Goal: Task Accomplishment & Management: Complete application form

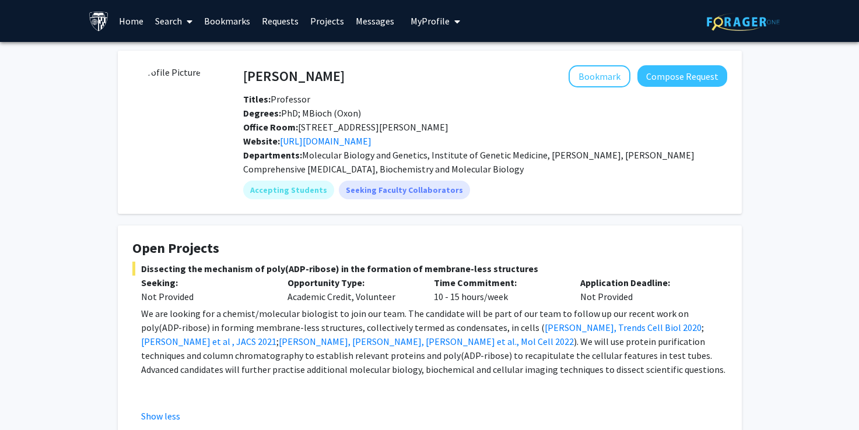
scroll to position [184, 0]
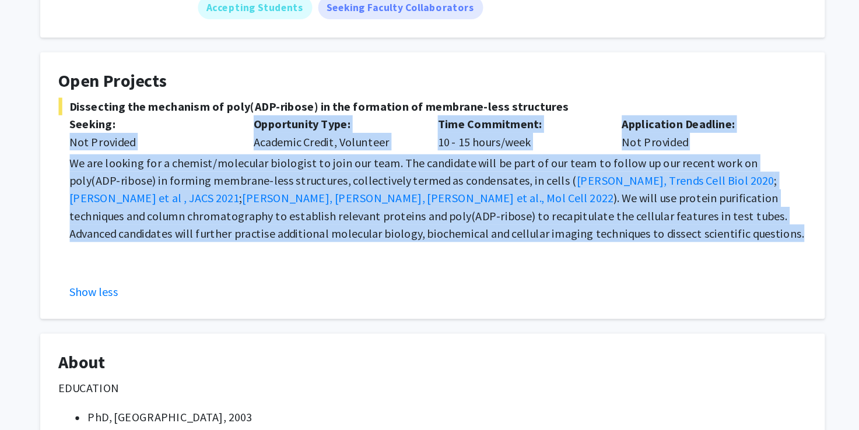
click at [361, 118] on div "Opportunity Type: Academic Credit, Volunteer" at bounding box center [352, 106] width 146 height 28
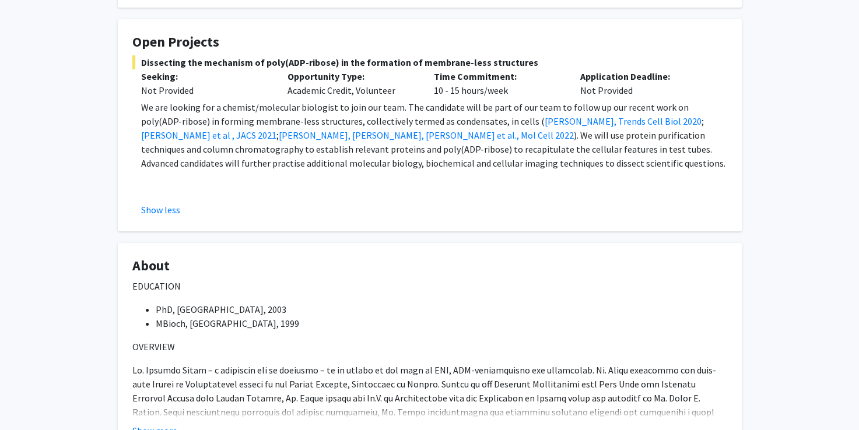
scroll to position [203, 0]
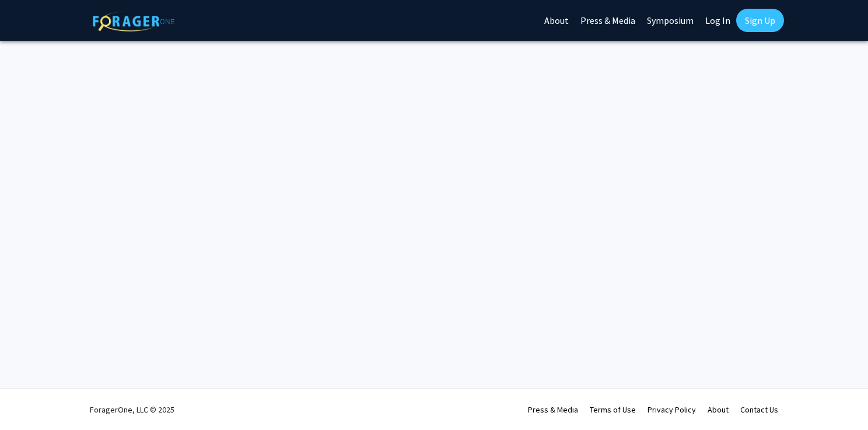
click at [714, 26] on link "Log In" at bounding box center [717, 20] width 37 height 41
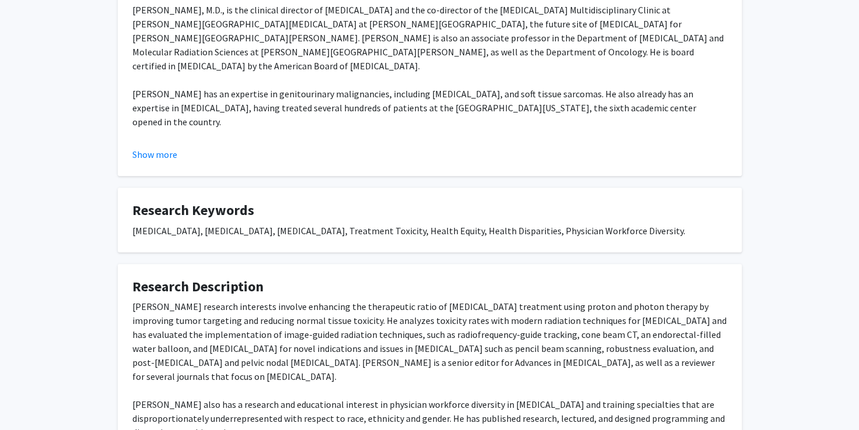
scroll to position [372, 0]
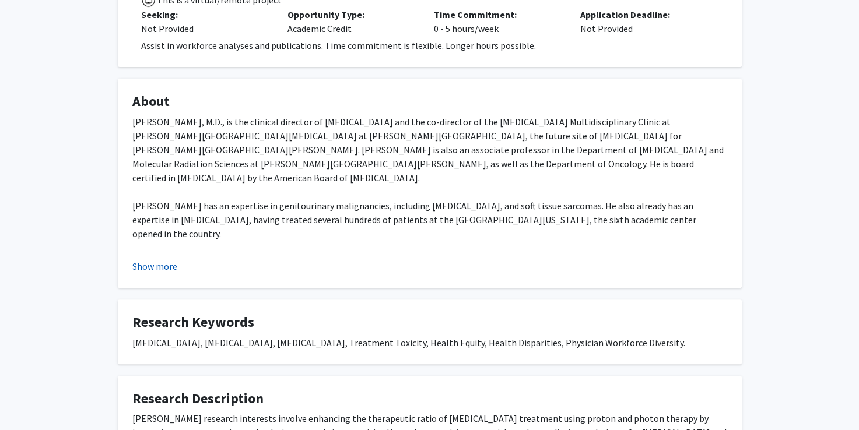
click at [170, 264] on button "Show more" at bounding box center [154, 266] width 45 height 14
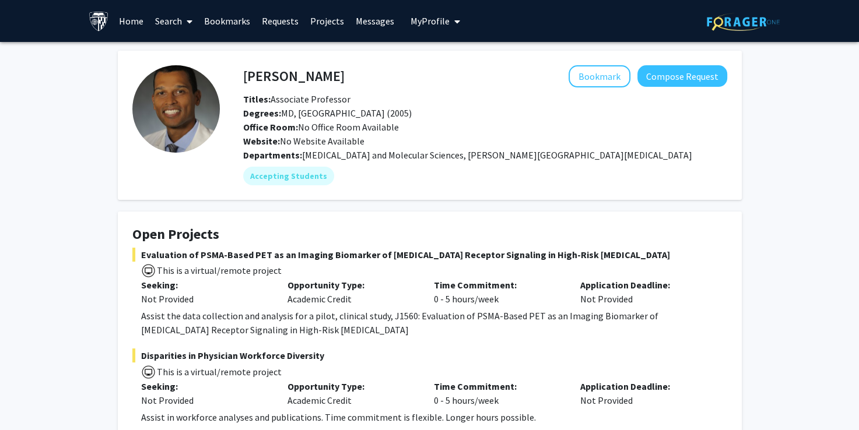
scroll to position [77, 0]
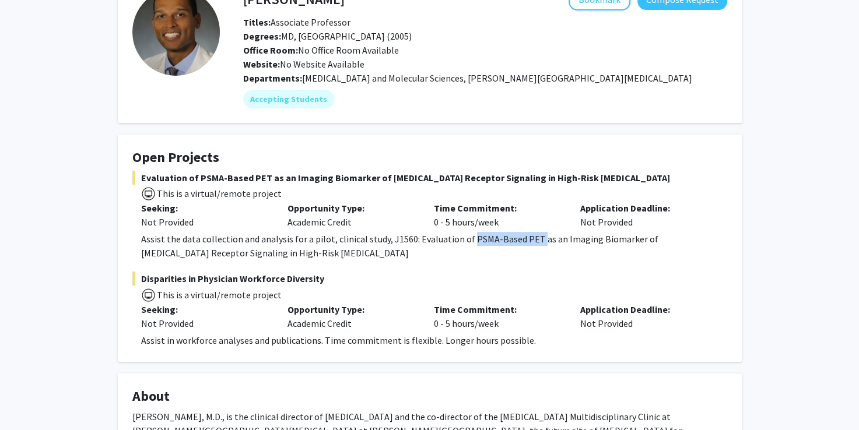
drag, startPoint x: 534, startPoint y: 241, endPoint x: 468, endPoint y: 237, distance: 66.6
click at [468, 237] on div "Assist the data collection and analysis for a pilot, clinical study, J1560: Eva…" at bounding box center [434, 246] width 586 height 28
copy div "PSMA-Based PET"
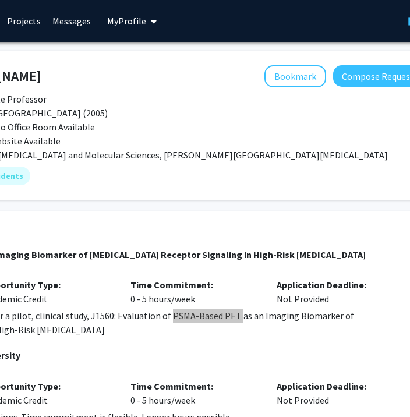
scroll to position [0, 238]
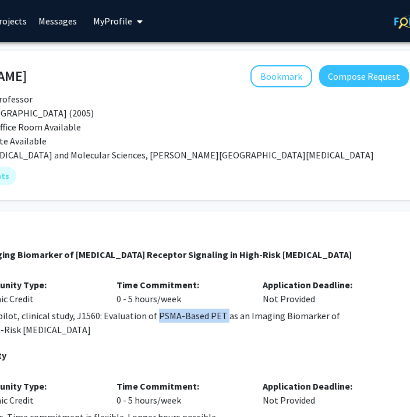
drag, startPoint x: 321, startPoint y: 257, endPoint x: 9, endPoint y: 246, distance: 311.5
click at [9, 246] on fg-card "Open Projects Evaluation of PSMA-Based PET as an Imaging Biomarker of Androgen …" at bounding box center [112, 325] width 624 height 227
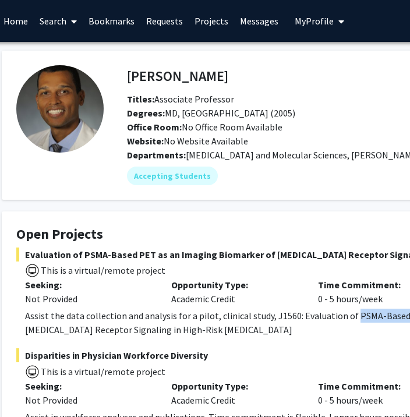
scroll to position [0, 34]
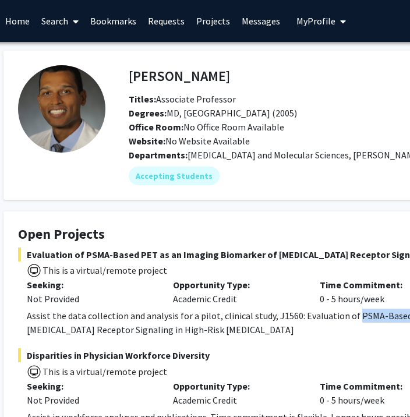
copy fg-card "Evaluation of PSMA-Based PET as an Imaging Biomarker of Androgen Receptor Signa…"
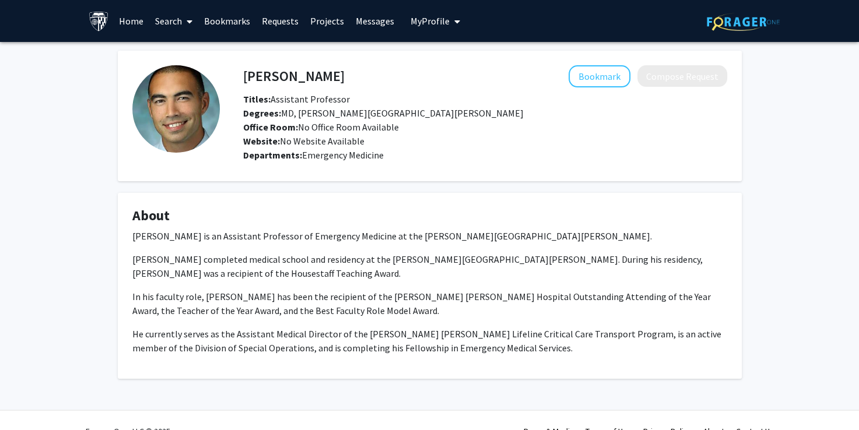
scroll to position [21, 0]
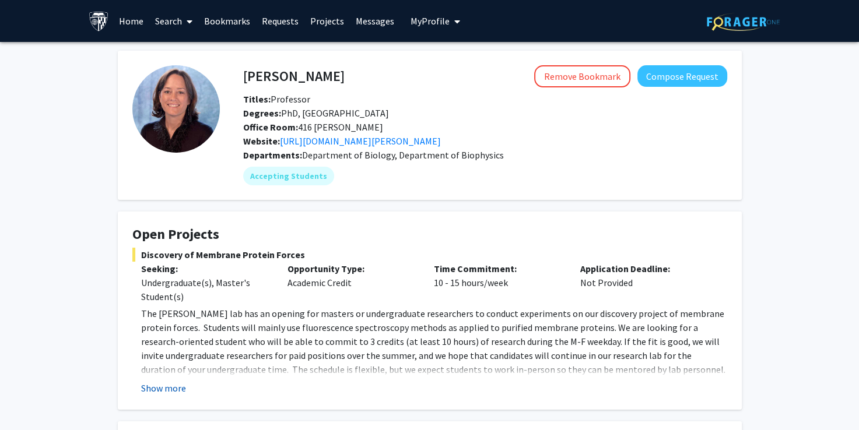
click at [162, 387] on button "Show more" at bounding box center [163, 388] width 45 height 14
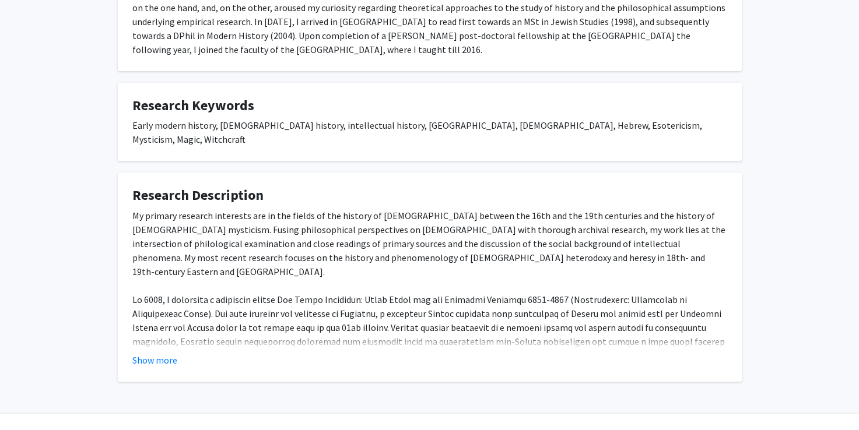
scroll to position [396, 0]
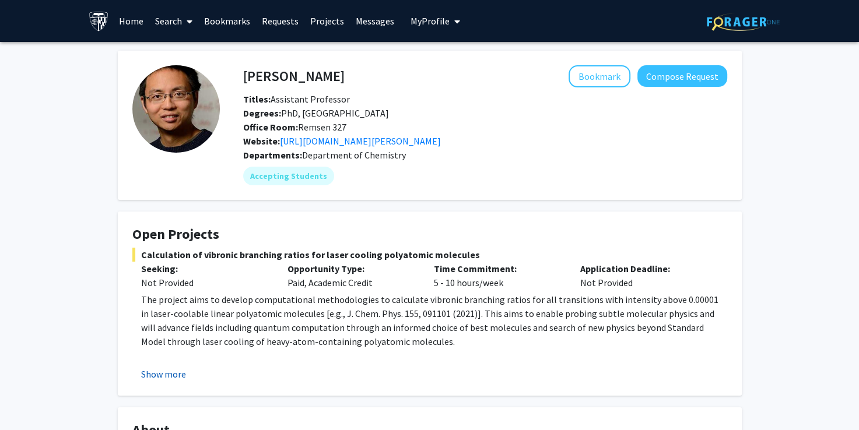
click at [174, 374] on button "Show more" at bounding box center [163, 374] width 45 height 14
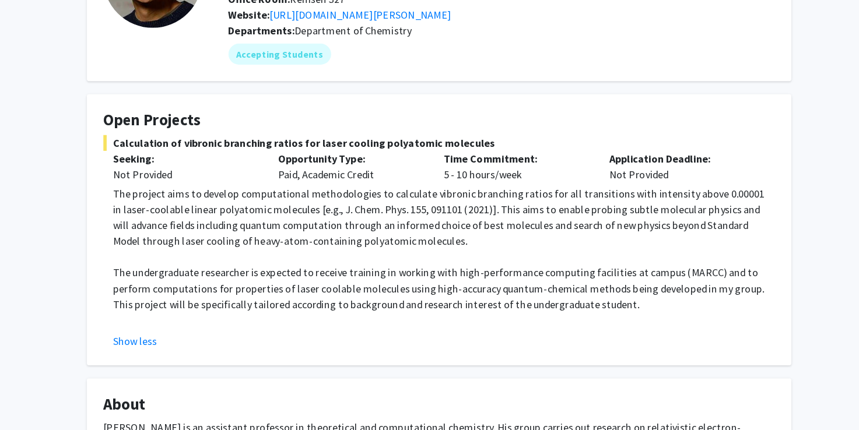
scroll to position [80, 0]
drag, startPoint x: 324, startPoint y: 247, endPoint x: 238, endPoint y: 249, distance: 85.2
click at [238, 249] on p "The project aims to develop computational methodologies to calculate vibronic b…" at bounding box center [434, 241] width 586 height 56
copy p "quantum computation"
click at [219, 230] on p "The project aims to develop computational methodologies to calculate vibronic b…" at bounding box center [434, 241] width 586 height 56
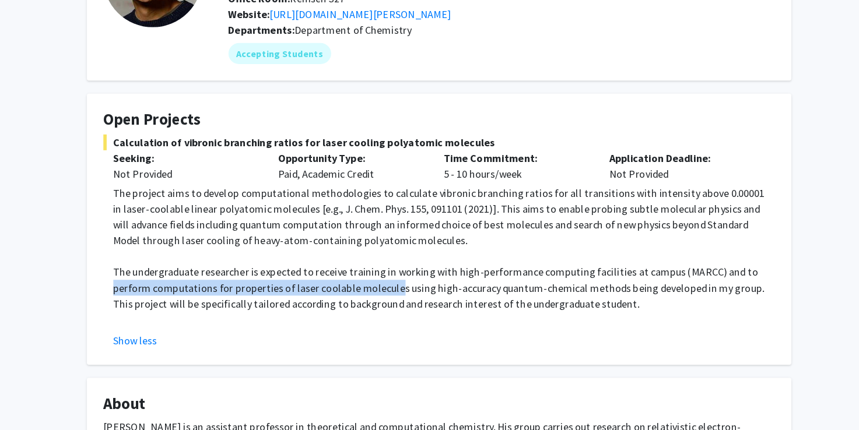
drag, startPoint x: 694, startPoint y: 290, endPoint x: 354, endPoint y: 307, distance: 340.4
click at [354, 307] on p "The undergraduate researcher is expected to receive training in working with hi…" at bounding box center [434, 304] width 586 height 42
copy p "perform computations for properties of laser coolable molecule"
drag, startPoint x: 472, startPoint y: 175, endPoint x: 141, endPoint y: 174, distance: 331.2
click at [141, 174] on span "Calculation of vibronic branching ratios for laser cooling polyatomic molecules" at bounding box center [429, 175] width 595 height 14
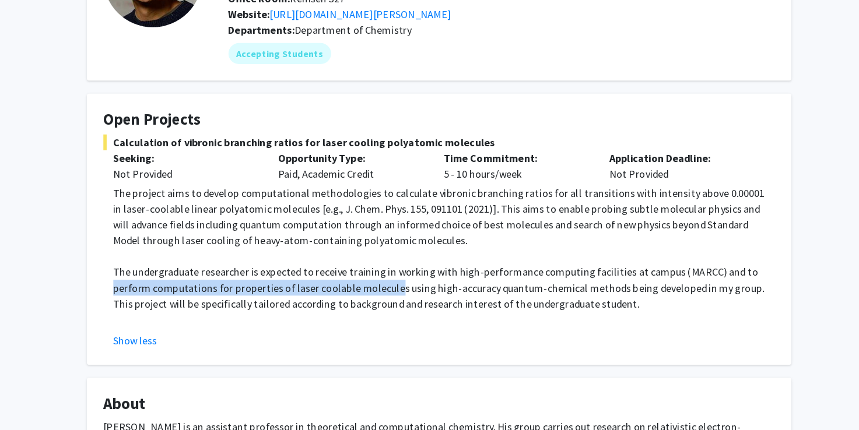
copy span "Calculation of vibronic branching ratios for laser cooling polyatomic molecules"
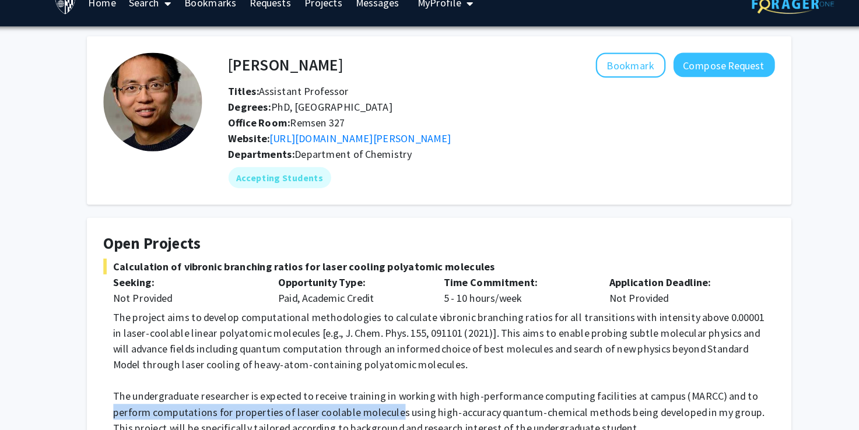
scroll to position [0, 0]
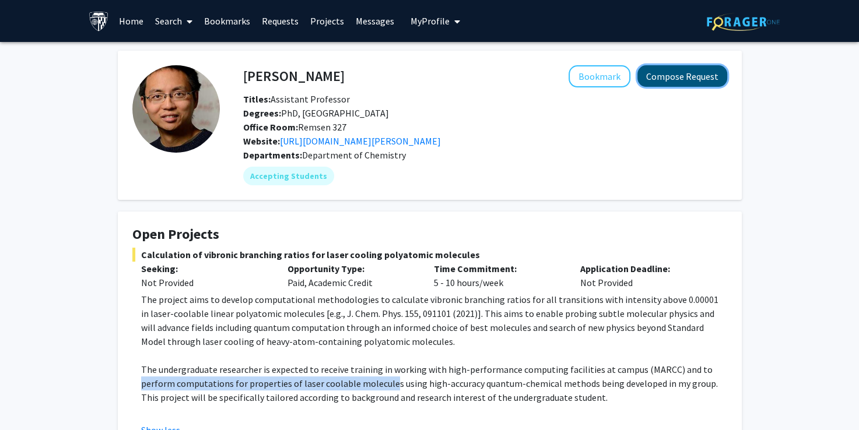
click at [701, 71] on button "Compose Request" at bounding box center [682, 76] width 90 height 22
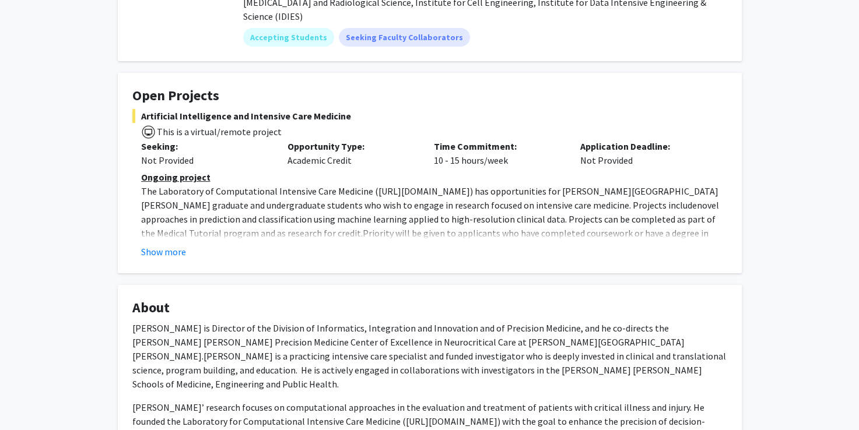
scroll to position [167, 0]
click at [169, 244] on button "Show more" at bounding box center [163, 251] width 45 height 14
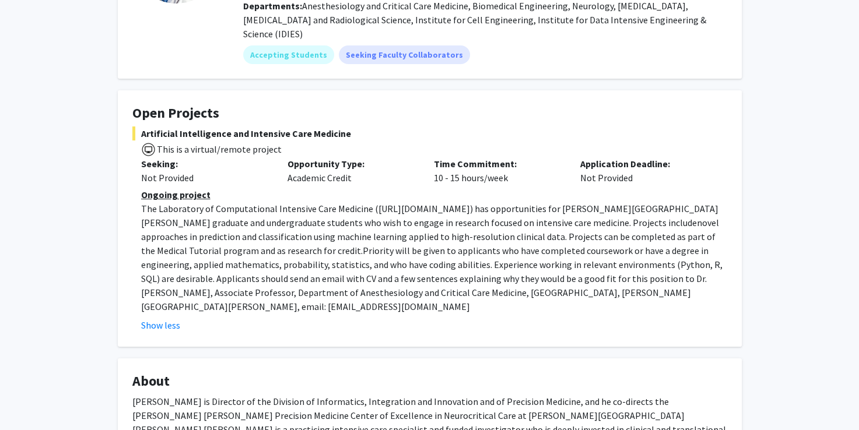
scroll to position [28, 0]
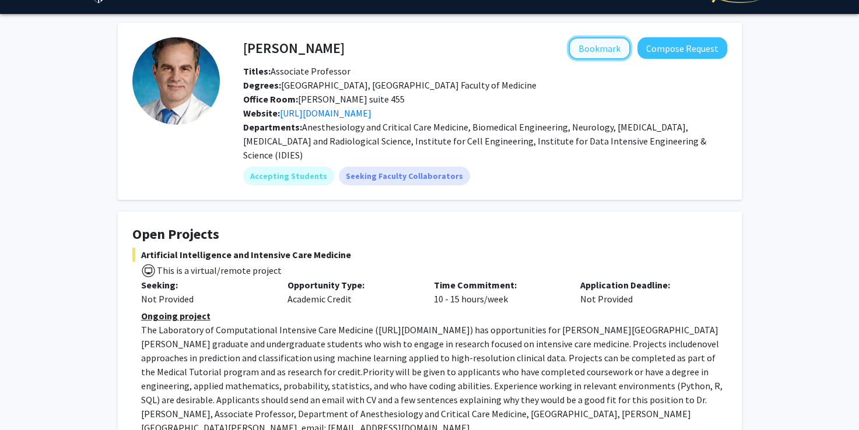
click at [605, 48] on button "Bookmark" at bounding box center [599, 48] width 62 height 22
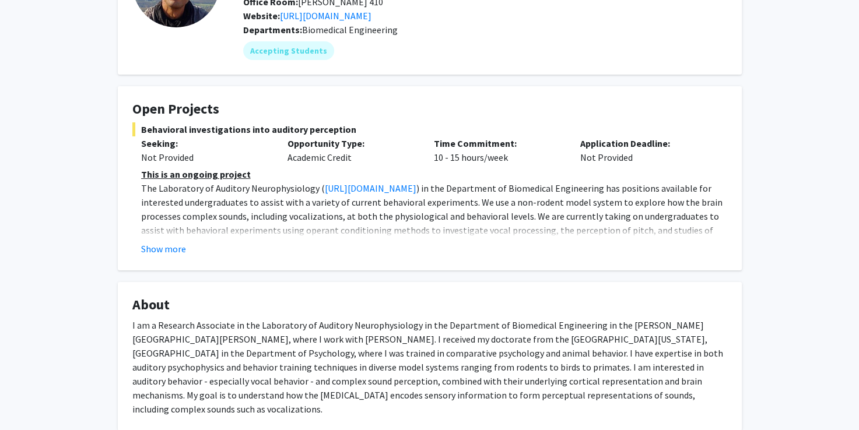
scroll to position [126, 0]
click at [170, 244] on button "Show more" at bounding box center [163, 248] width 45 height 14
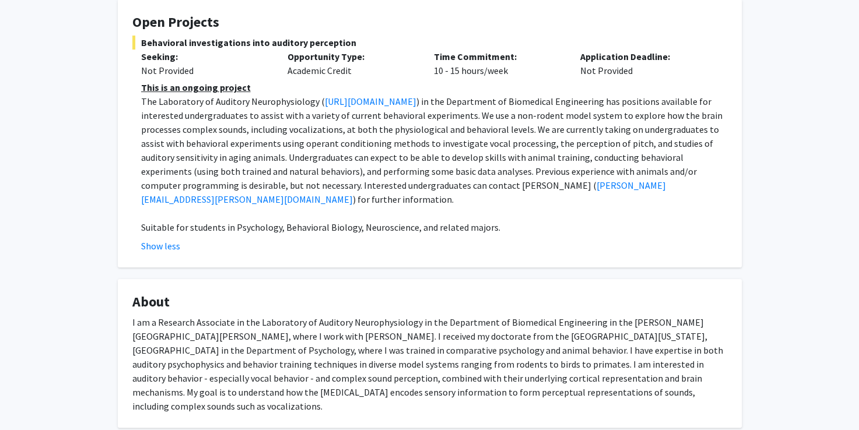
scroll to position [317, 0]
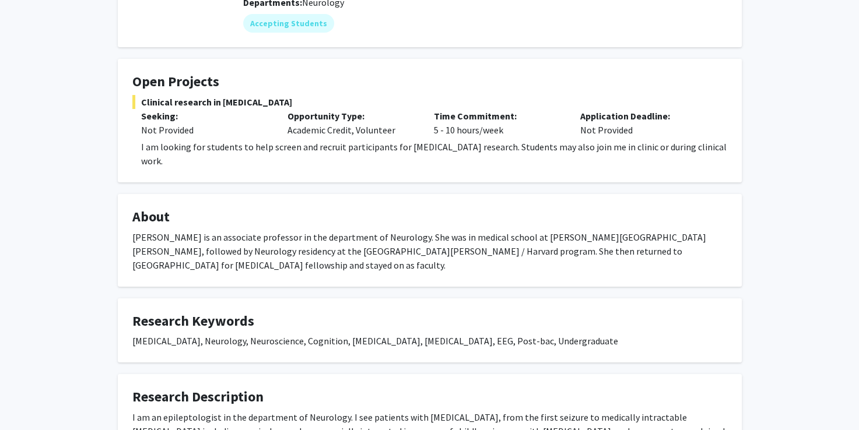
scroll to position [152, 0]
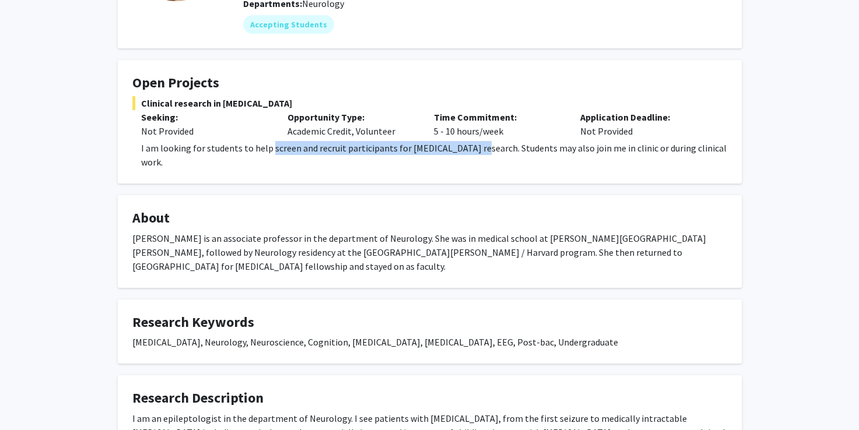
drag, startPoint x: 269, startPoint y: 149, endPoint x: 469, endPoint y: 154, distance: 200.6
click at [469, 154] on fg-card "Open Projects Clinical research in [MEDICAL_DATA] Seeking: Not Provided Opportu…" at bounding box center [430, 122] width 624 height 124
copy p "screen and recruit participants for [MEDICAL_DATA] research"
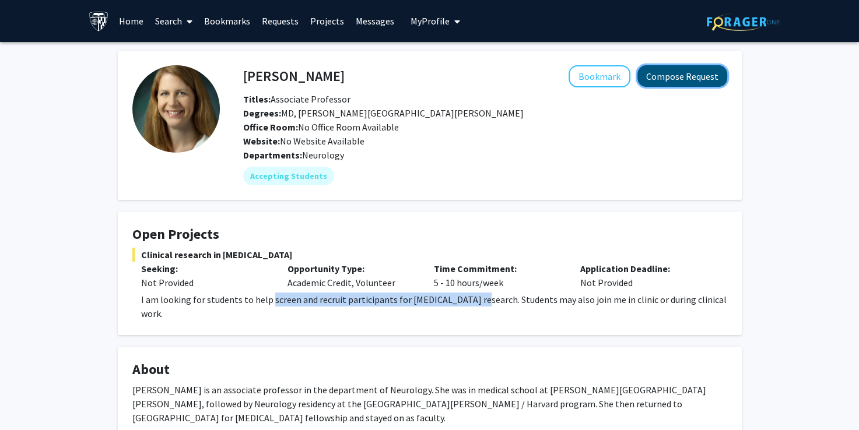
click at [670, 79] on button "Compose Request" at bounding box center [682, 76] width 90 height 22
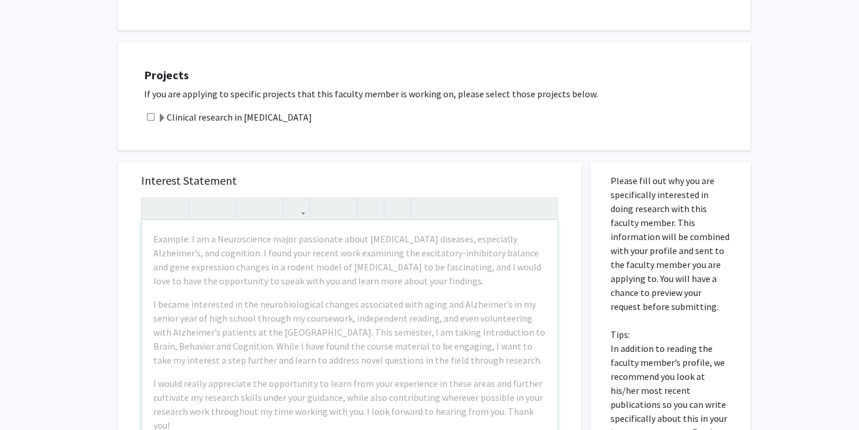
scroll to position [303, 0]
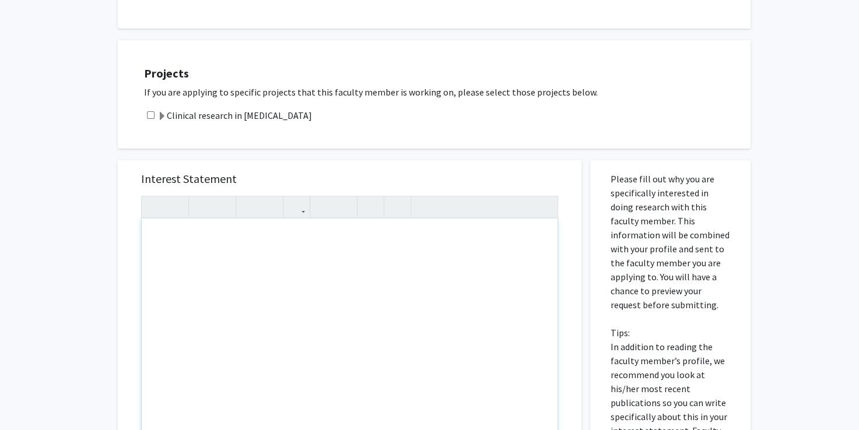
click at [217, 252] on div "Note to users with screen readers: Please press Alt+0 or Option+0 to deactivate…" at bounding box center [350, 352] width 416 height 267
paste div "Note to users with screen readers: Please press Alt+0 or Option+0 to deactivate…"
type textarea "<p>Good evening Dr. Johnson, </p><p>Hope all is well. My name is Blessing Anyan…"
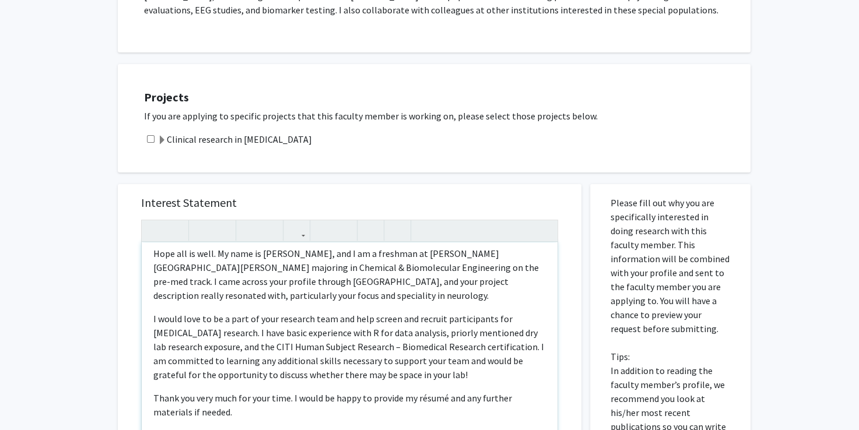
scroll to position [277, 0]
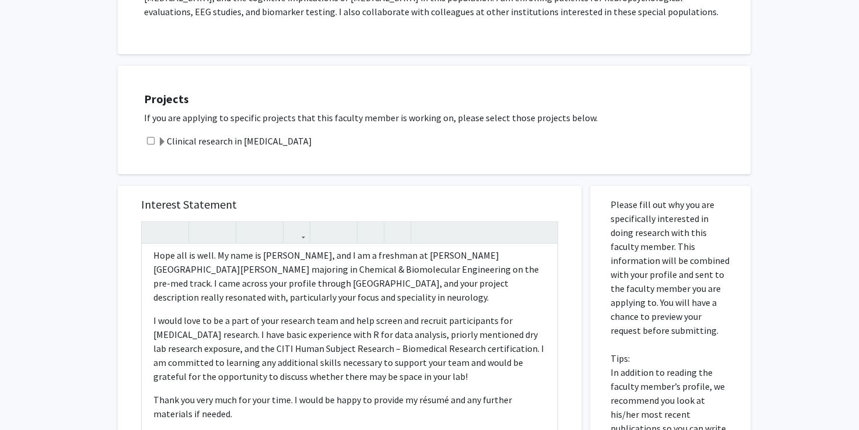
click at [158, 145] on span at bounding box center [161, 142] width 9 height 9
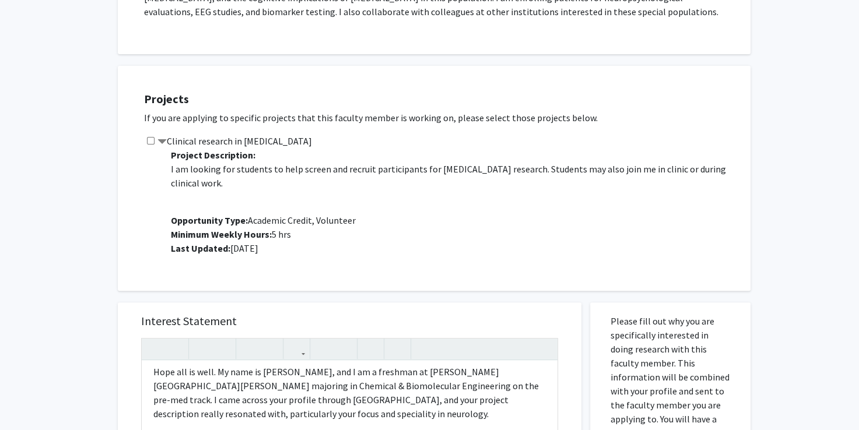
click at [154, 143] on input "checkbox" at bounding box center [151, 141] width 8 height 8
checkbox input "true"
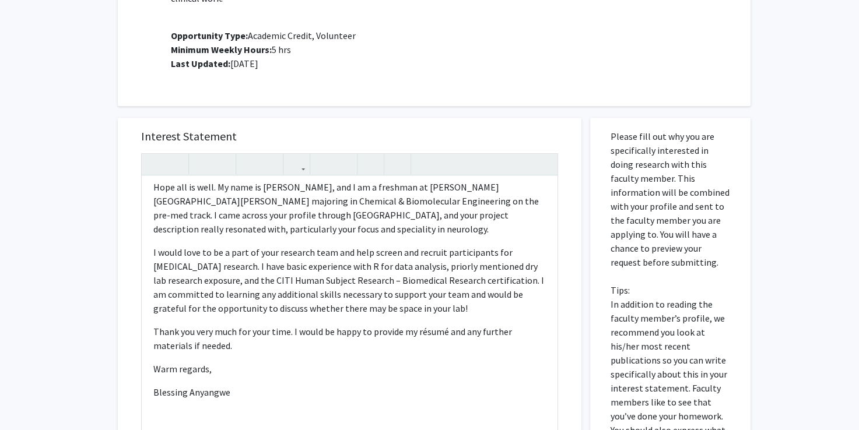
scroll to position [452, 0]
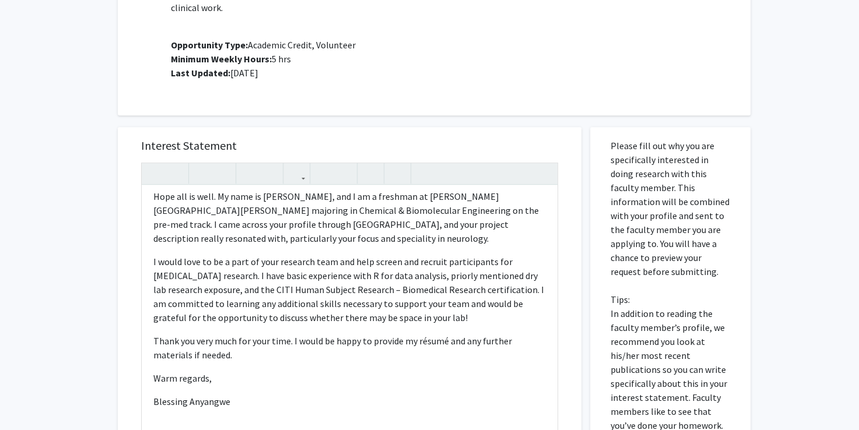
click at [339, 115] on div "Interest Statement <p>Good evening Dr. Johnson, </p><p>Hope all is well. My nam…" at bounding box center [349, 388] width 481 height 546
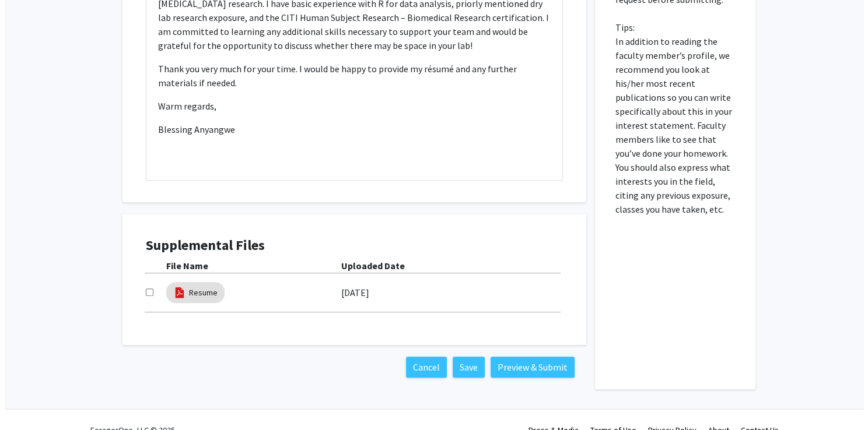
scroll to position [725, 0]
click at [198, 286] on link "Resume" at bounding box center [198, 292] width 29 height 12
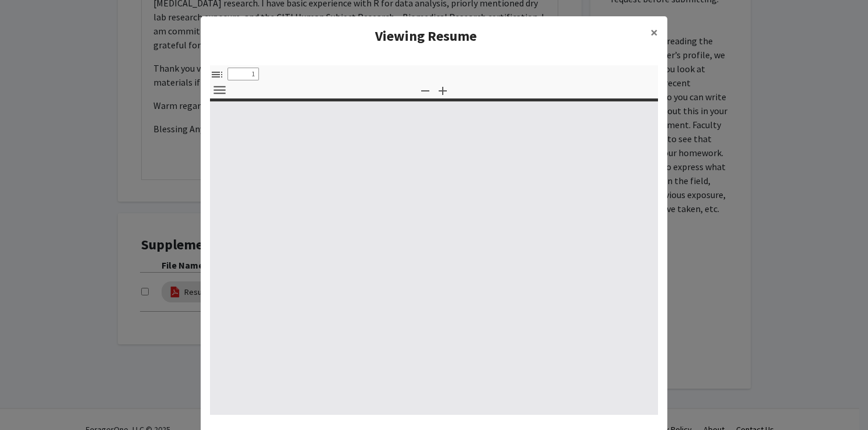
type input "0"
select select "custom"
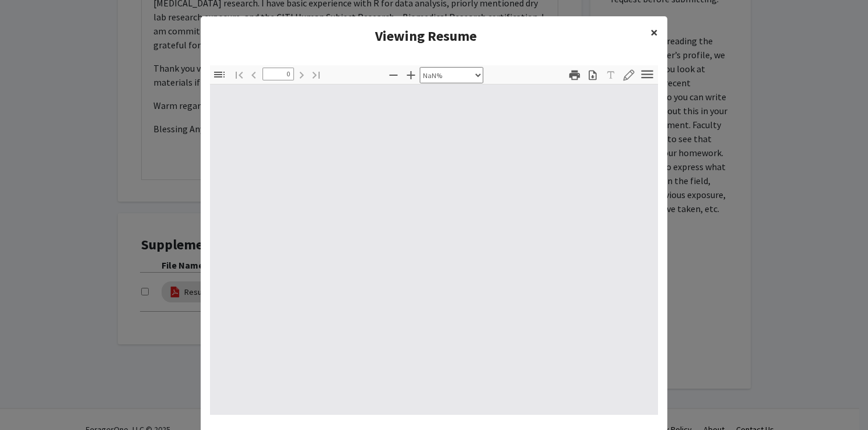
type input "1"
select select "auto"
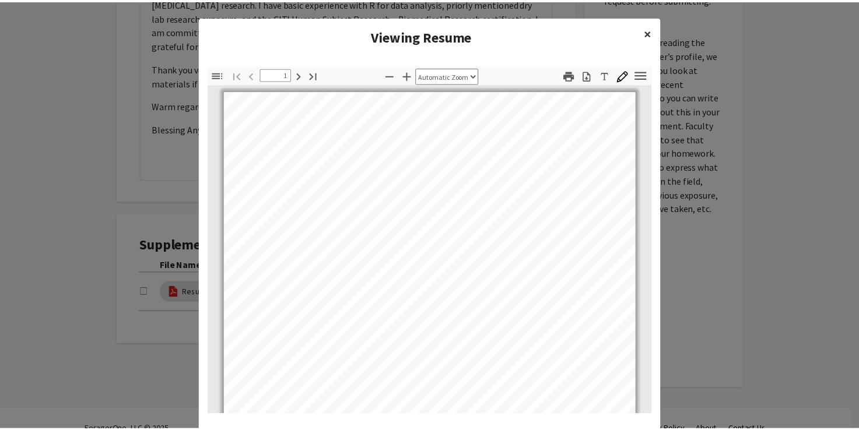
scroll to position [2, 0]
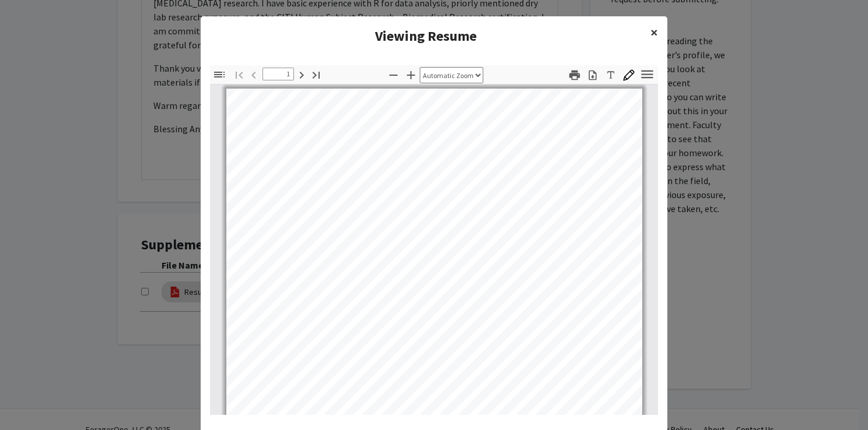
click at [651, 30] on span "×" at bounding box center [654, 32] width 8 height 18
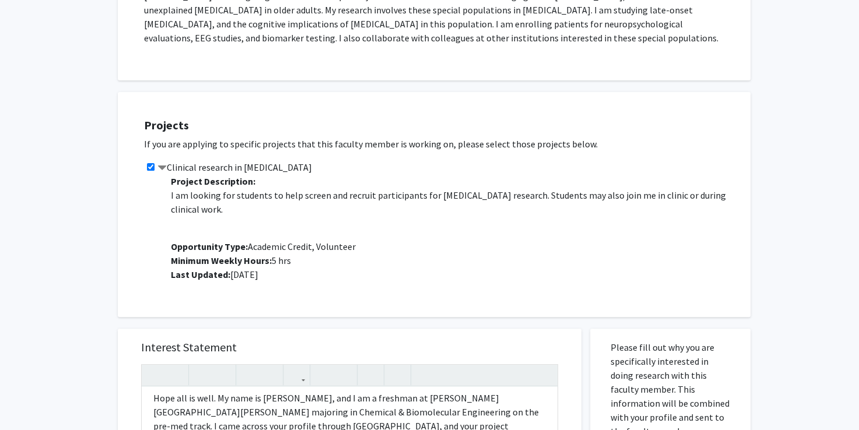
scroll to position [0, 0]
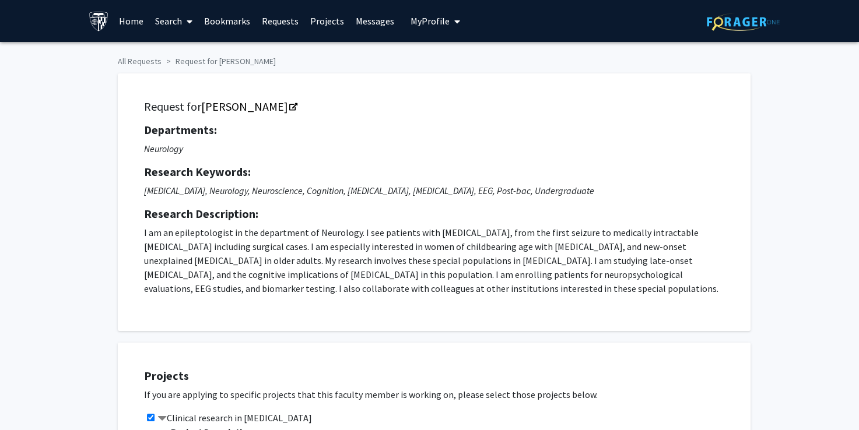
click at [427, 22] on span "My Profile" at bounding box center [429, 21] width 39 height 12
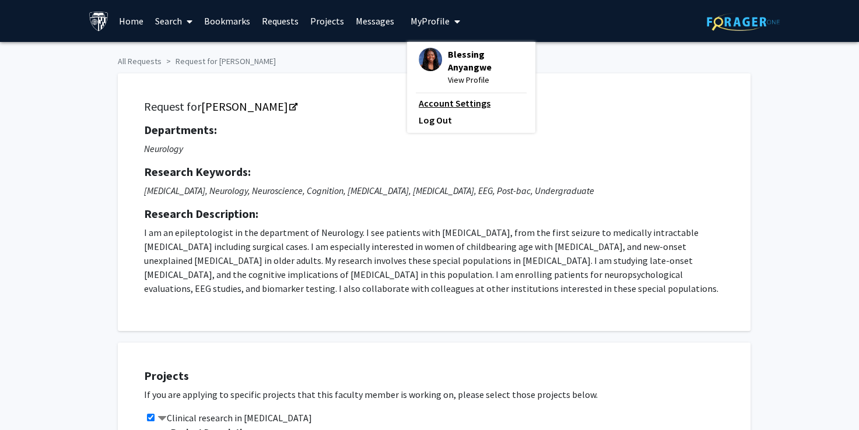
click at [434, 103] on link "Account Settings" at bounding box center [471, 103] width 105 height 14
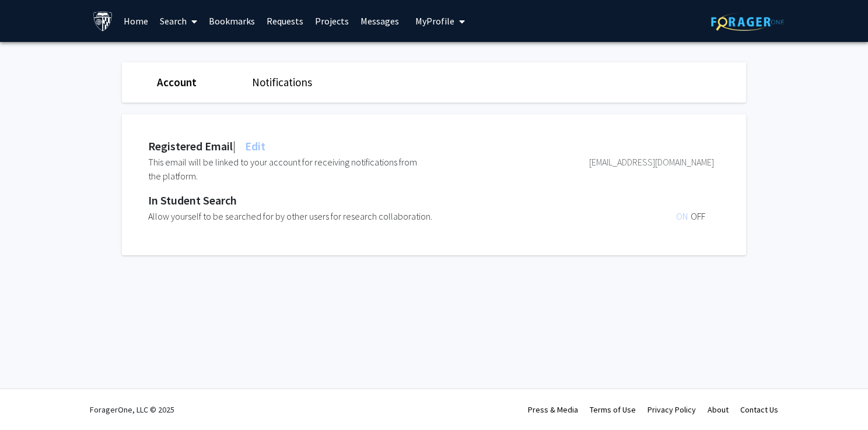
click at [443, 20] on span "My Profile" at bounding box center [434, 21] width 39 height 12
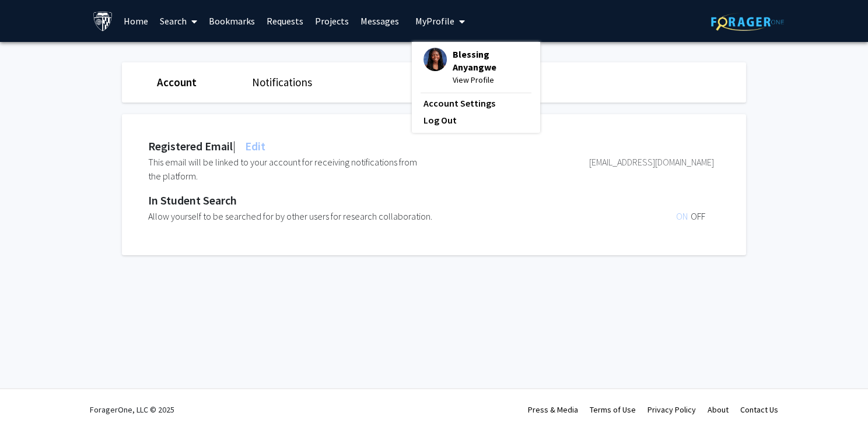
click at [132, 19] on link "Home" at bounding box center [136, 21] width 36 height 41
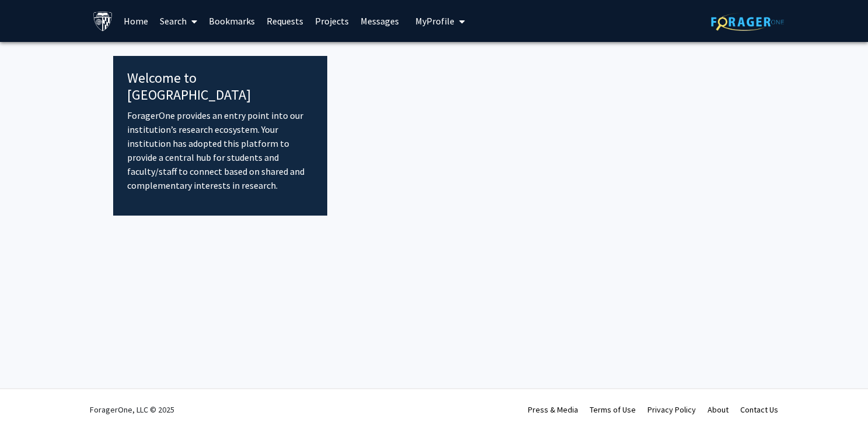
click at [96, 23] on img at bounding box center [103, 21] width 20 height 20
click at [96, 20] on img at bounding box center [103, 21] width 20 height 20
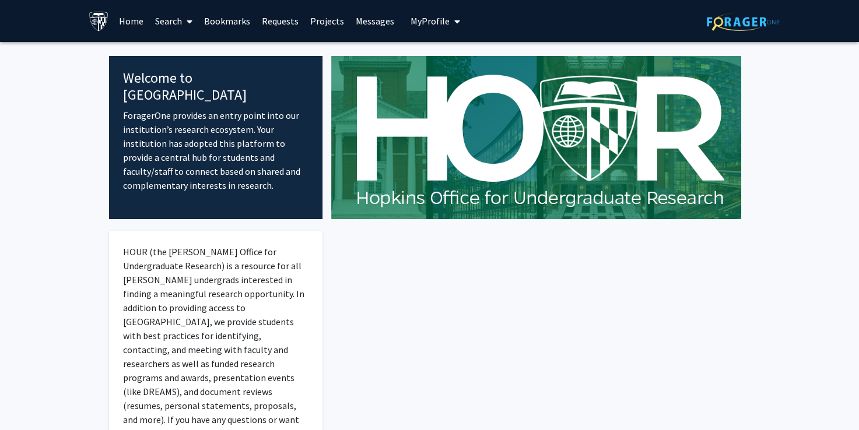
click at [431, 28] on button "My Profile" at bounding box center [435, 21] width 57 height 42
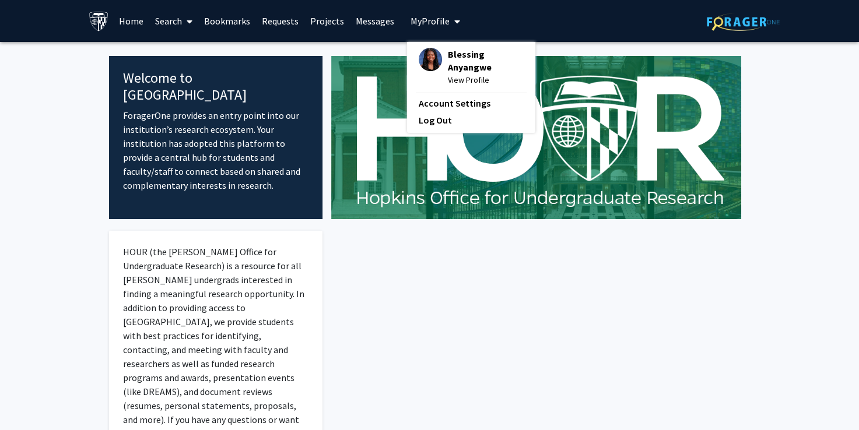
click at [162, 22] on link "Search" at bounding box center [173, 21] width 49 height 41
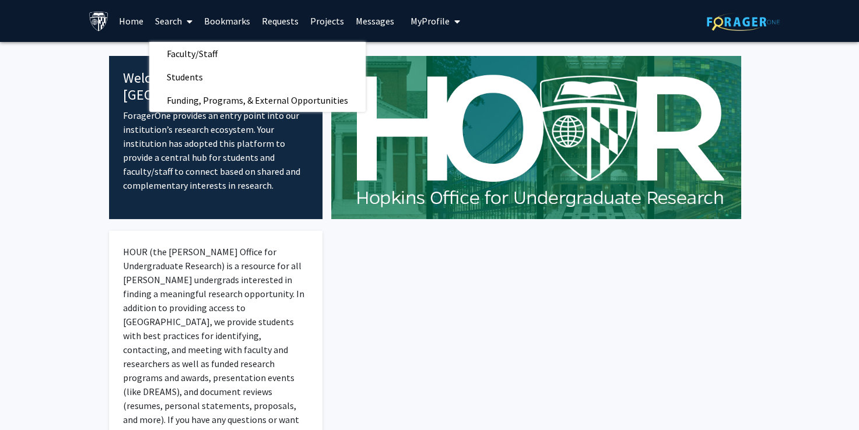
click at [123, 19] on link "Home" at bounding box center [131, 21] width 36 height 41
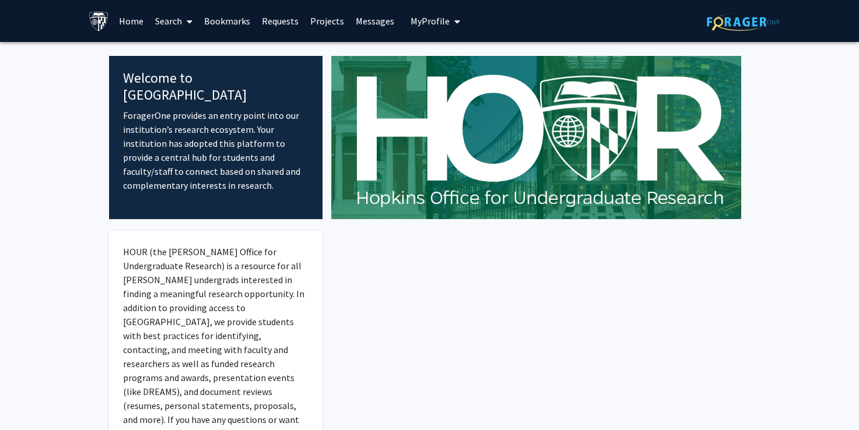
click at [131, 24] on link "Home" at bounding box center [131, 21] width 36 height 41
click at [437, 10] on button "My Profile" at bounding box center [435, 21] width 57 height 42
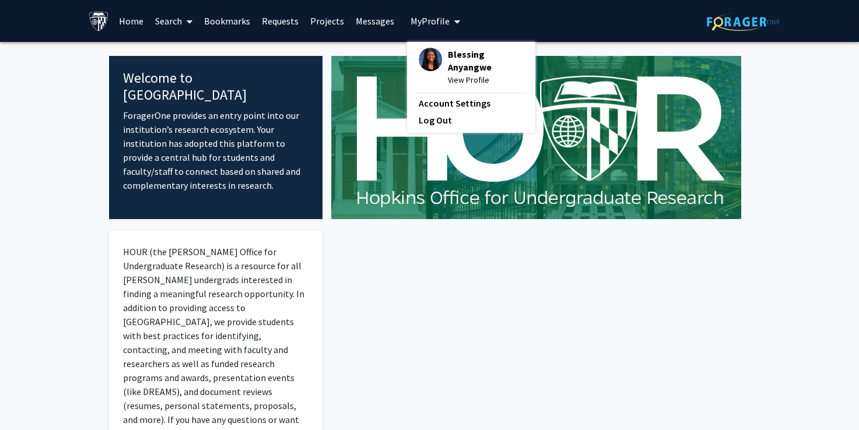
click at [434, 5] on button "My Profile" at bounding box center [435, 21] width 57 height 42
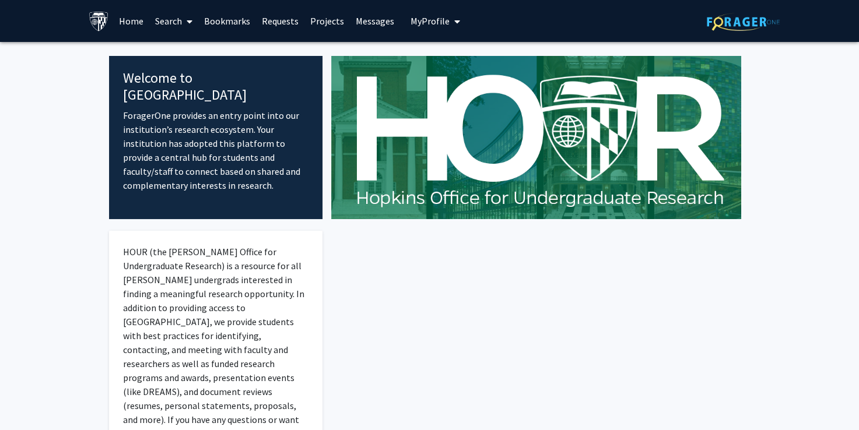
click at [433, 10] on button "My Profile" at bounding box center [435, 21] width 57 height 42
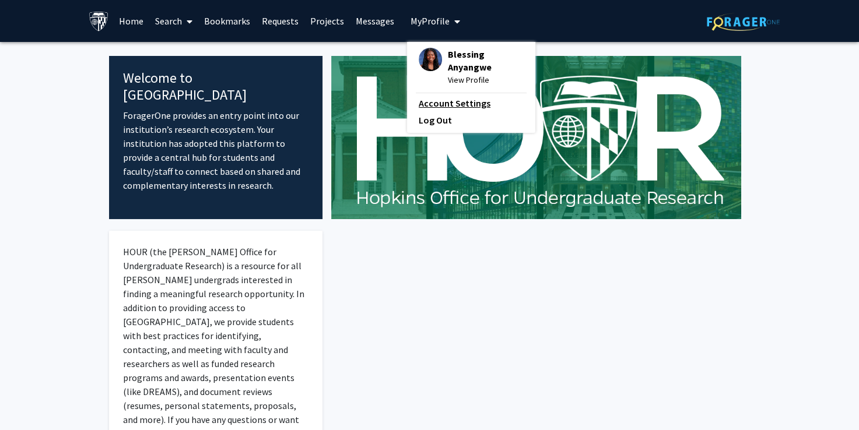
click at [434, 97] on link "Account Settings" at bounding box center [471, 103] width 105 height 14
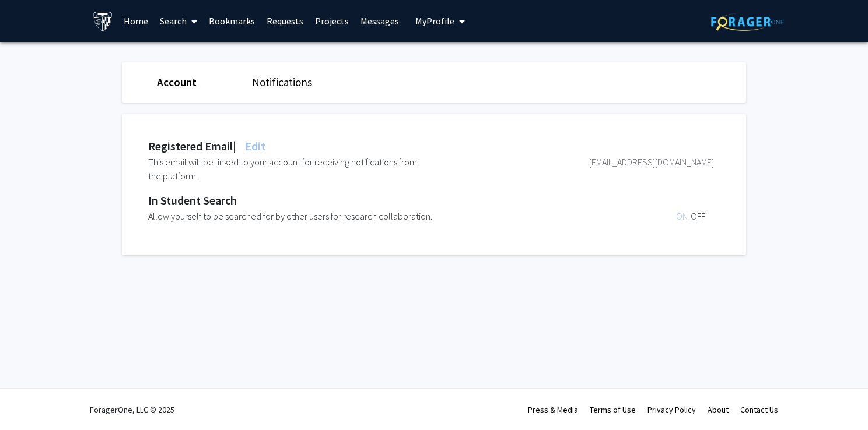
click at [266, 93] on div "Account Notifications" at bounding box center [433, 82] width 641 height 40
click at [339, 16] on link "Projects" at bounding box center [331, 21] width 45 height 41
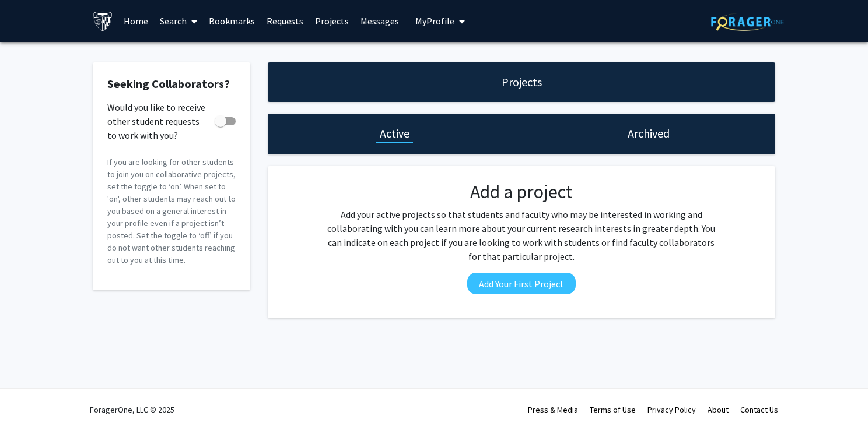
click at [203, 25] on link "Search" at bounding box center [178, 21] width 49 height 41
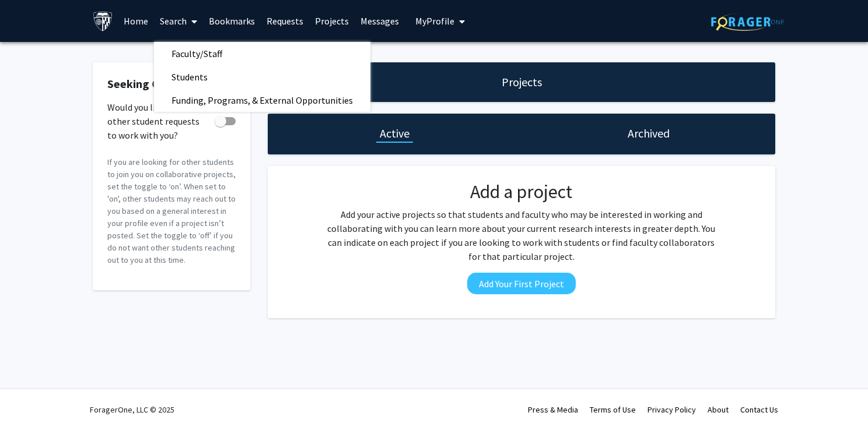
click at [101, 21] on img at bounding box center [103, 21] width 20 height 20
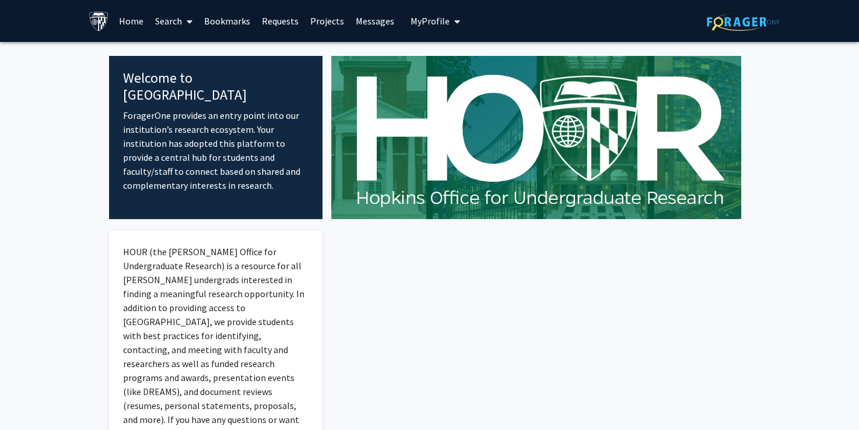
click at [173, 29] on link "Search" at bounding box center [173, 21] width 49 height 41
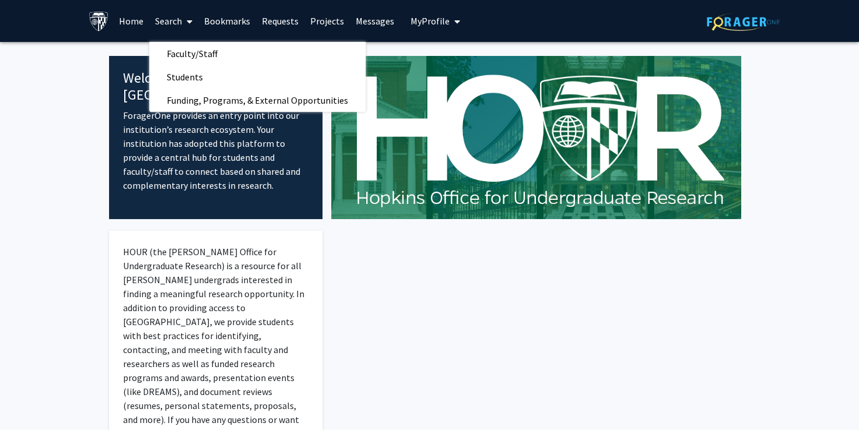
click at [713, 19] on img at bounding box center [743, 22] width 73 height 18
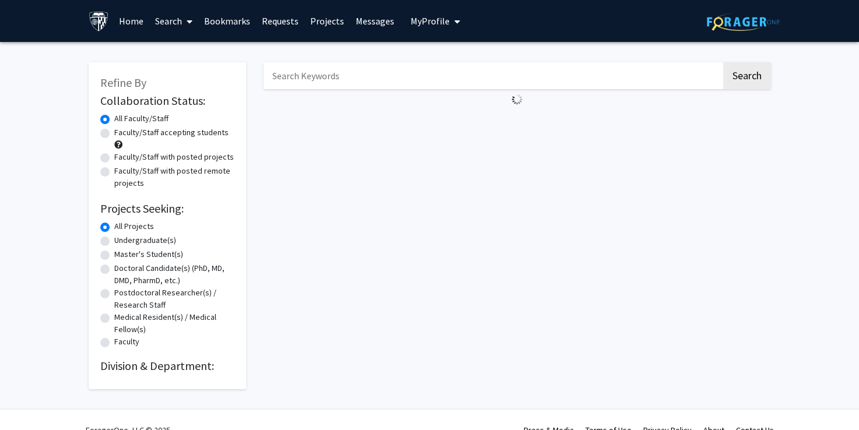
click at [415, 22] on span "My Profile" at bounding box center [429, 21] width 39 height 12
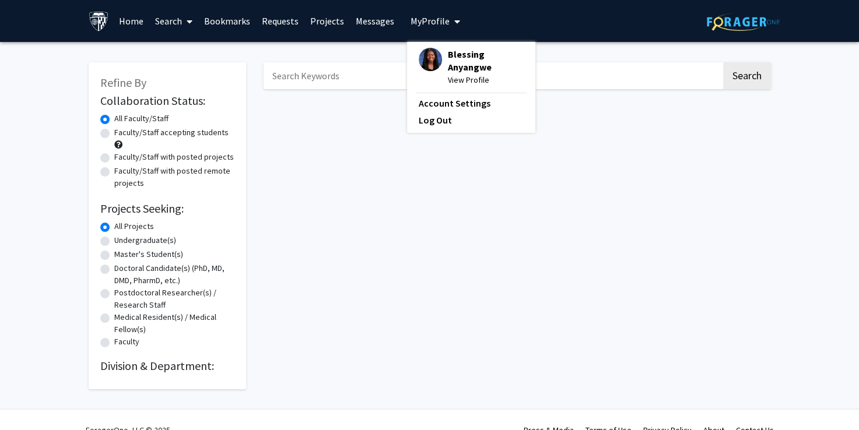
click at [455, 64] on span "Blessing Anyangwe" at bounding box center [486, 61] width 76 height 26
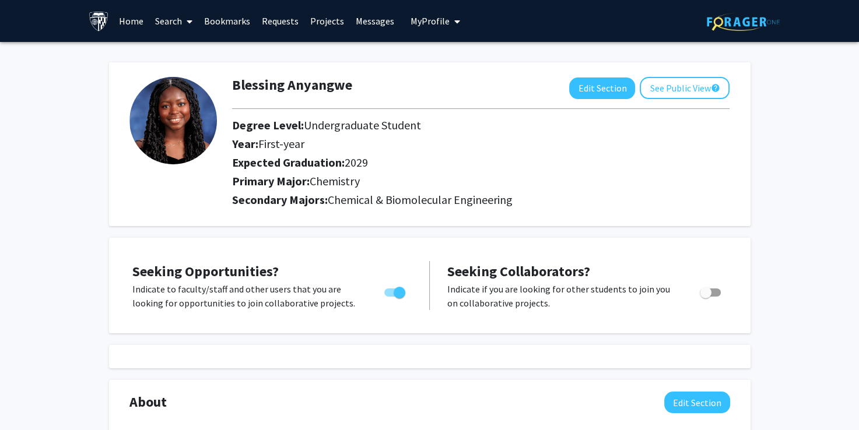
click at [379, 17] on link "Messages" at bounding box center [375, 21] width 50 height 41
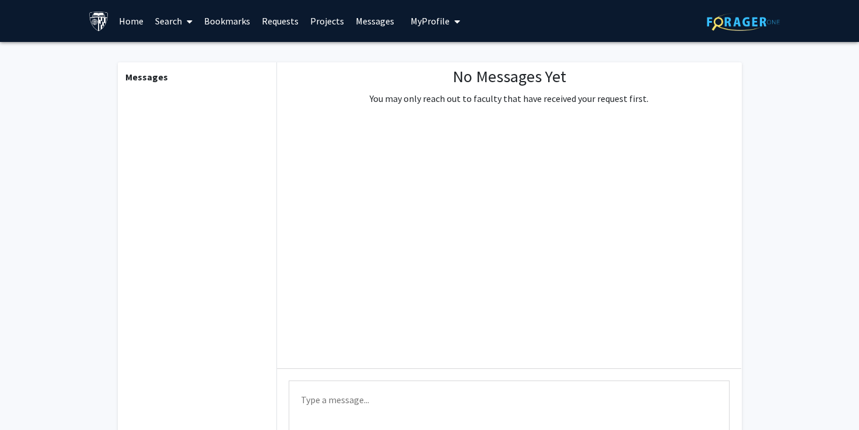
click at [436, 19] on span "My Profile" at bounding box center [429, 21] width 39 height 12
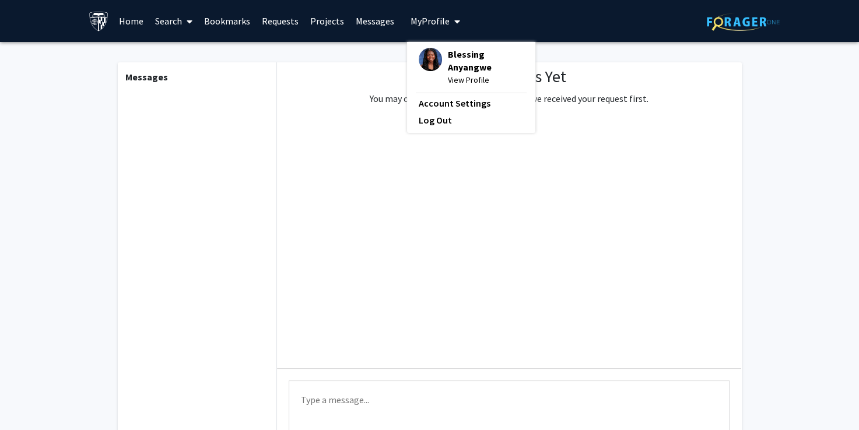
click at [304, 13] on link "Projects" at bounding box center [326, 21] width 45 height 41
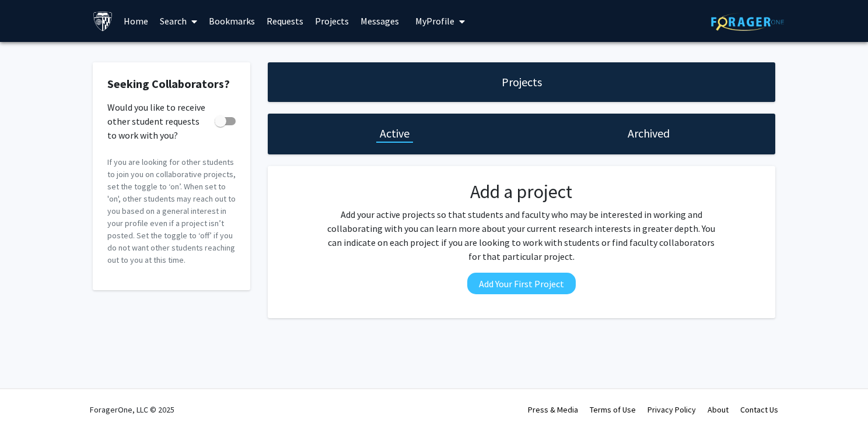
click at [445, 12] on button "My Profile" at bounding box center [440, 21] width 57 height 42
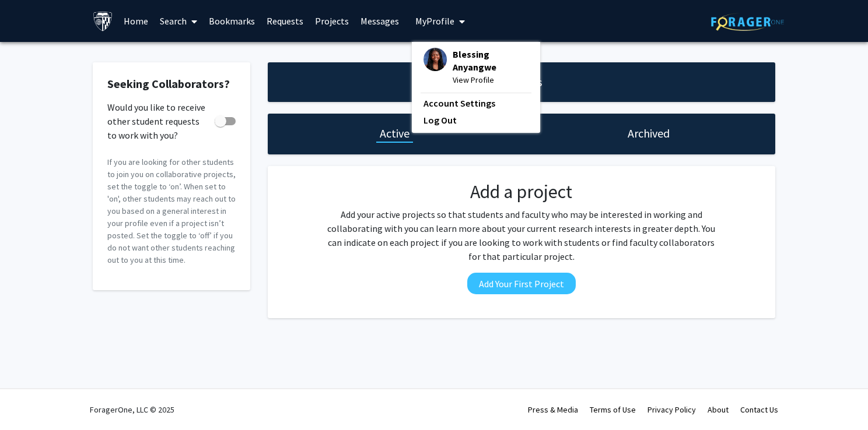
click at [184, 24] on link "Search" at bounding box center [178, 21] width 49 height 41
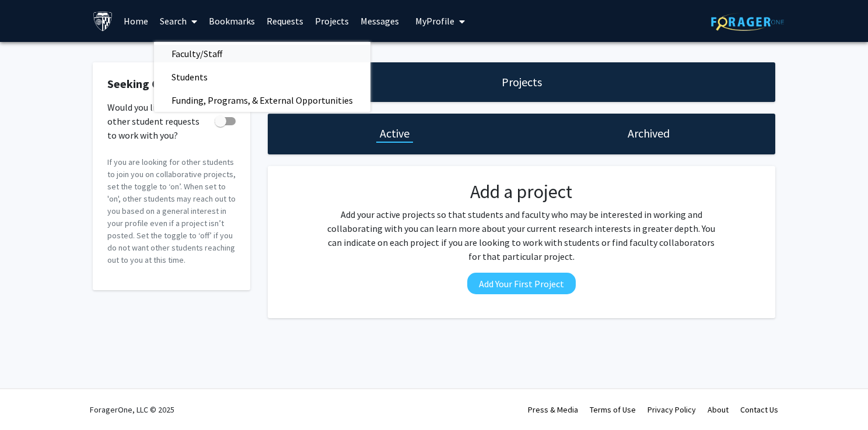
click at [188, 50] on span "Faculty/Staff" at bounding box center [197, 53] width 86 height 23
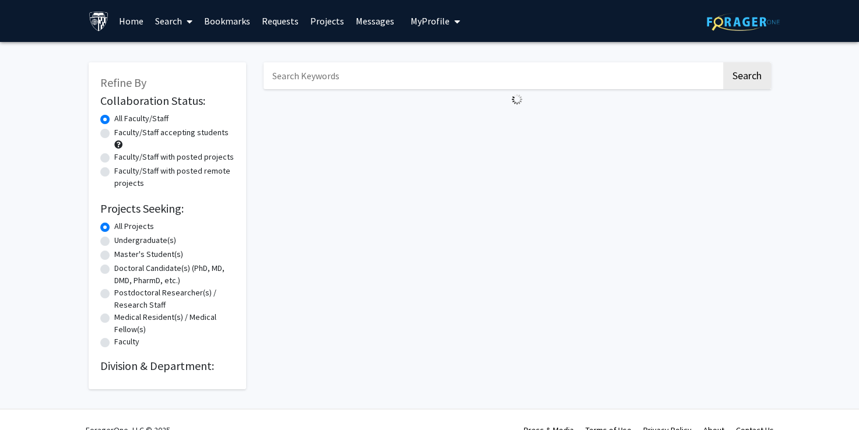
click at [332, 84] on input "Search Keywords" at bounding box center [493, 75] width 458 height 27
type input "f"
type input "emily johnson"
click at [723, 62] on button "Search" at bounding box center [747, 75] width 48 height 27
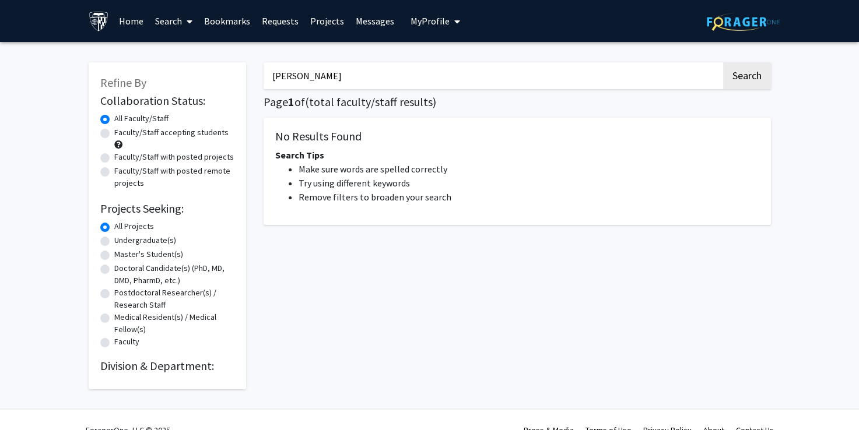
click at [413, 113] on div "emily johnson Search Page 1 of ( total faculty/staff results) No Results Found …" at bounding box center [517, 220] width 525 height 339
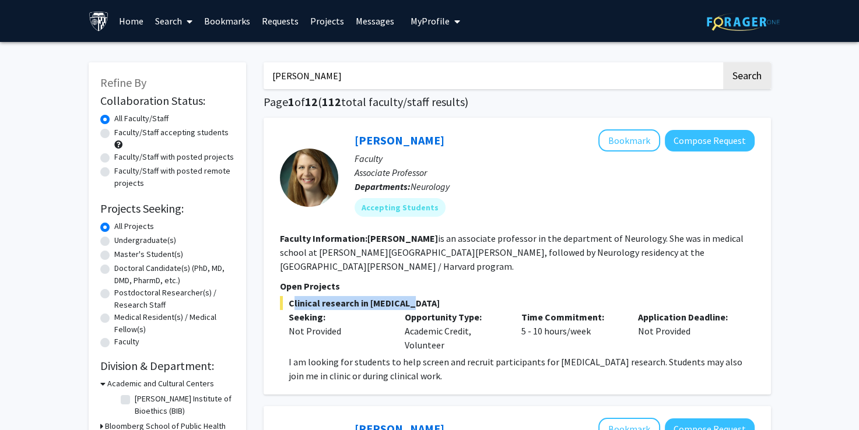
drag, startPoint x: 413, startPoint y: 295, endPoint x: 289, endPoint y: 287, distance: 124.5
click at [289, 296] on span "Clinical research in epilepsy" at bounding box center [517, 303] width 475 height 14
copy span "Clinical research in epilepsy"
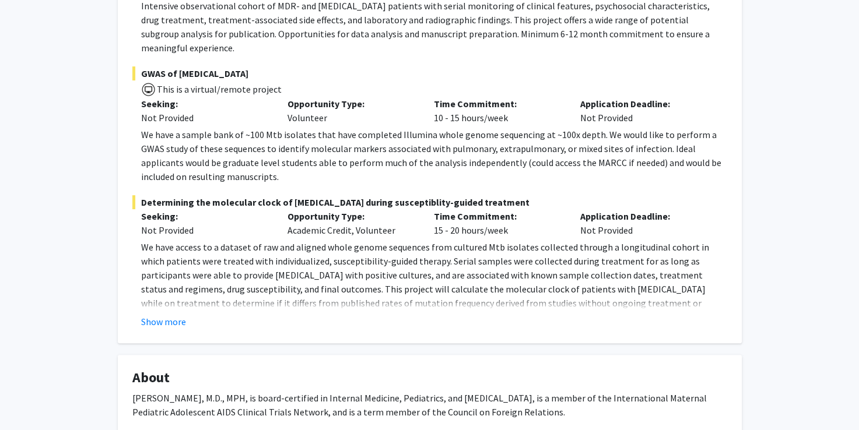
scroll to position [293, 0]
click at [162, 315] on button "Show more" at bounding box center [163, 322] width 45 height 14
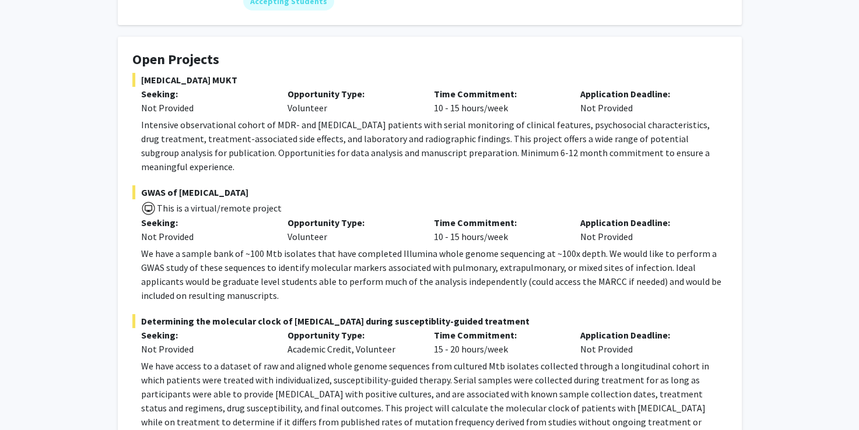
scroll to position [169, 0]
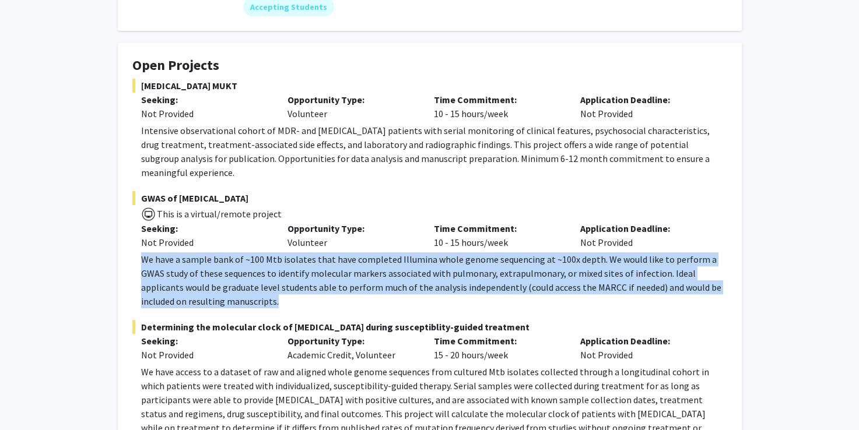
drag, startPoint x: 212, startPoint y: 293, endPoint x: 123, endPoint y: 252, distance: 98.3
click at [123, 252] on fg-card "Open Projects [MEDICAL_DATA] MUKT Seeking: Not Provided Opportunity Type: Volun…" at bounding box center [430, 270] width 624 height 454
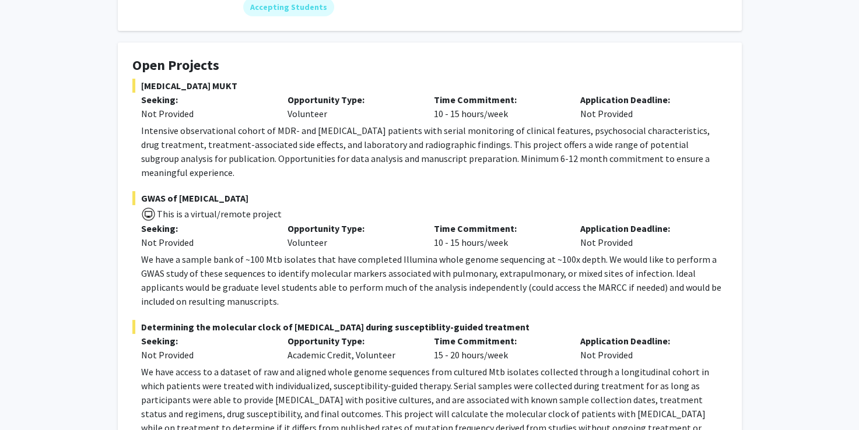
drag, startPoint x: 123, startPoint y: 252, endPoint x: 215, endPoint y: 139, distance: 145.9
click at [215, 139] on p "Intensive observational cohort of MDR- and [MEDICAL_DATA] patients with serial …" at bounding box center [434, 152] width 586 height 56
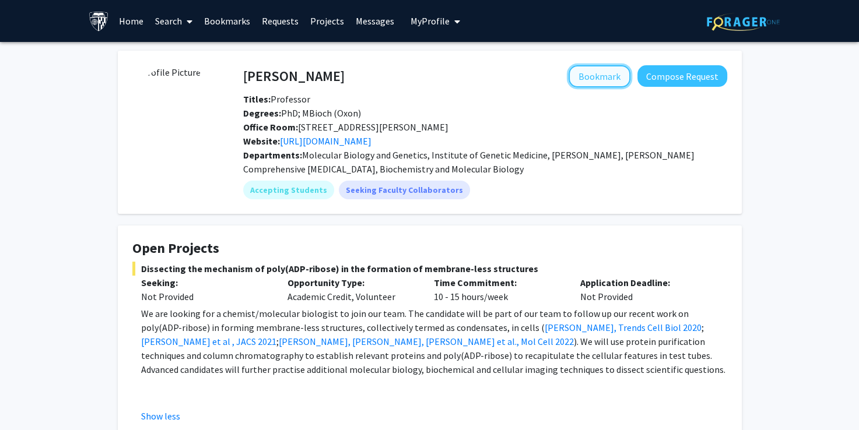
click at [618, 78] on button "Bookmark" at bounding box center [599, 76] width 62 height 22
